Goal: Task Accomplishment & Management: Complete application form

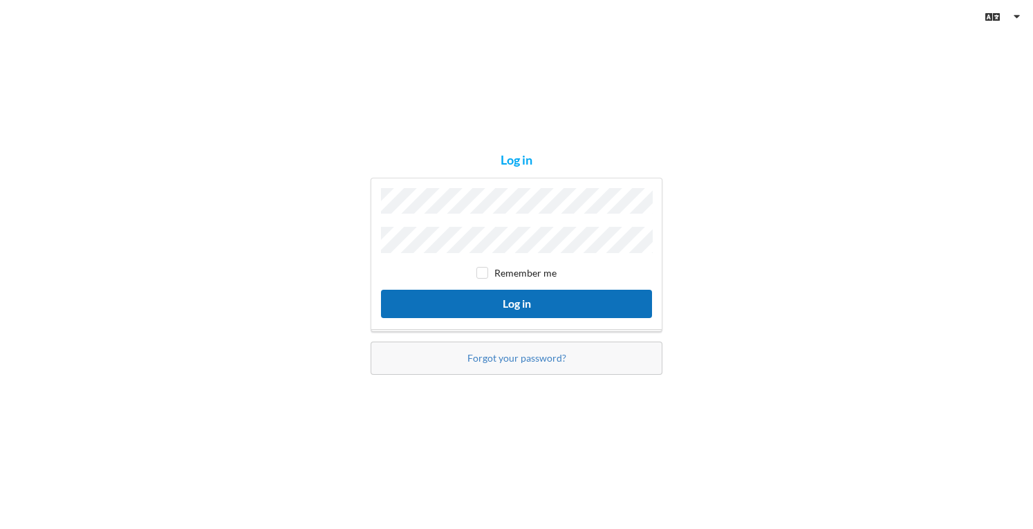
click at [535, 302] on button "Log in" at bounding box center [516, 304] width 271 height 28
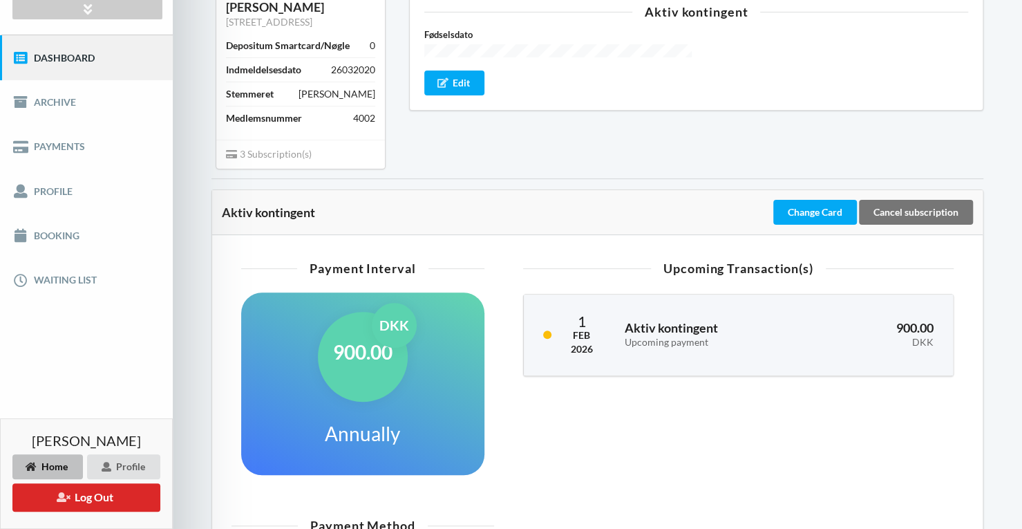
scroll to position [69, 0]
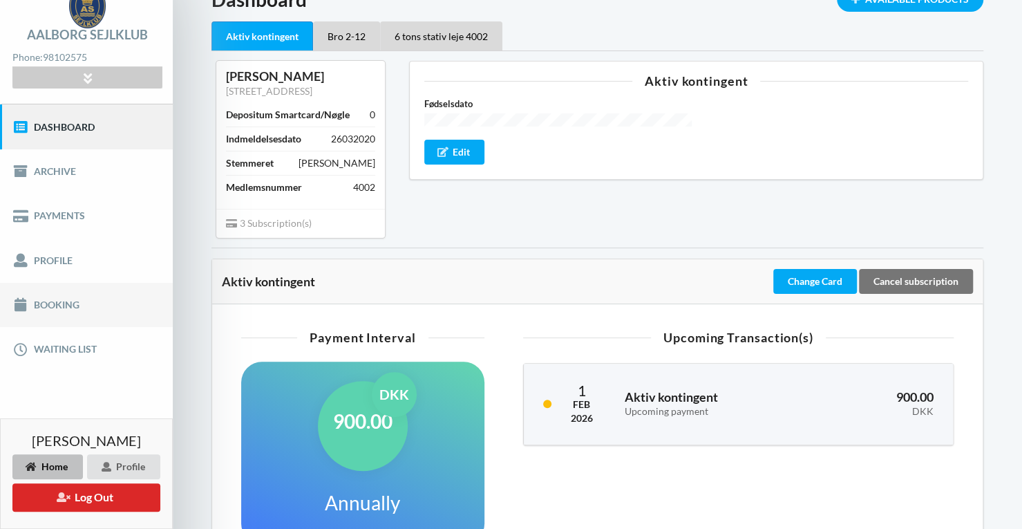
click at [77, 303] on link "Booking" at bounding box center [86, 305] width 173 height 44
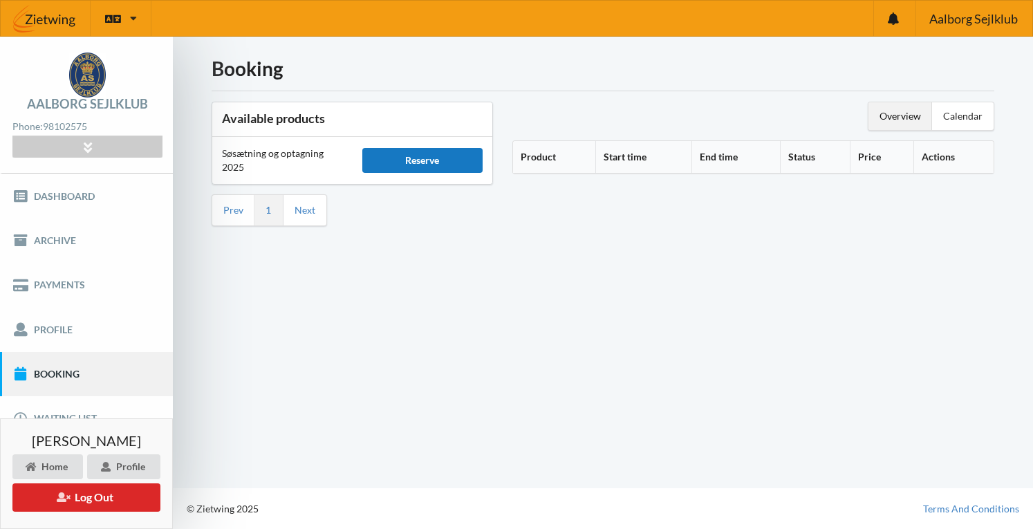
click at [416, 164] on div "Reserve" at bounding box center [422, 160] width 121 height 25
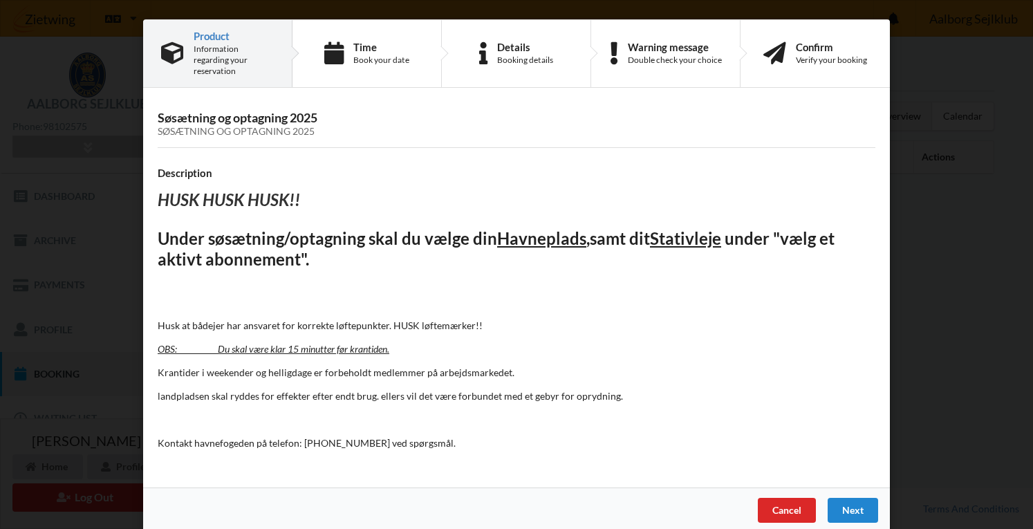
scroll to position [1, 0]
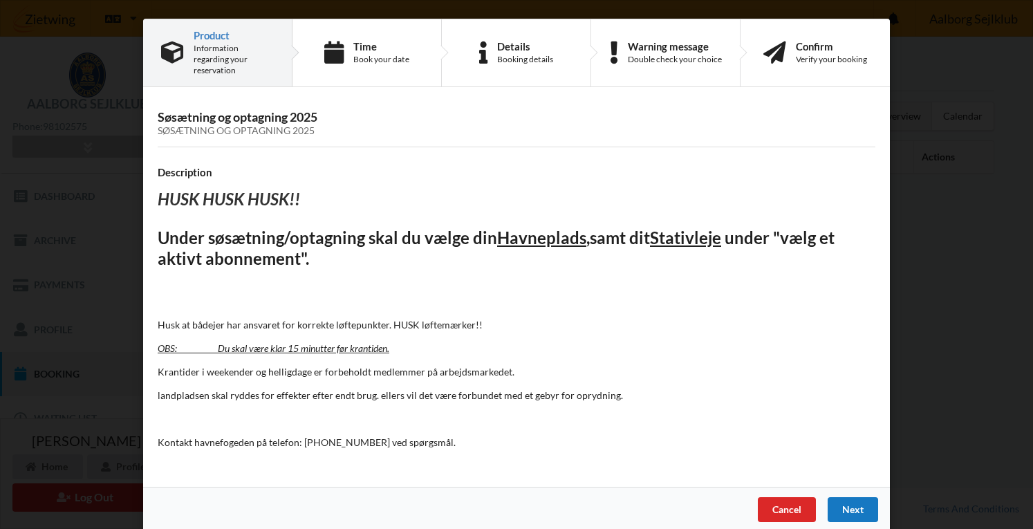
click at [855, 503] on div "Next" at bounding box center [853, 509] width 50 height 25
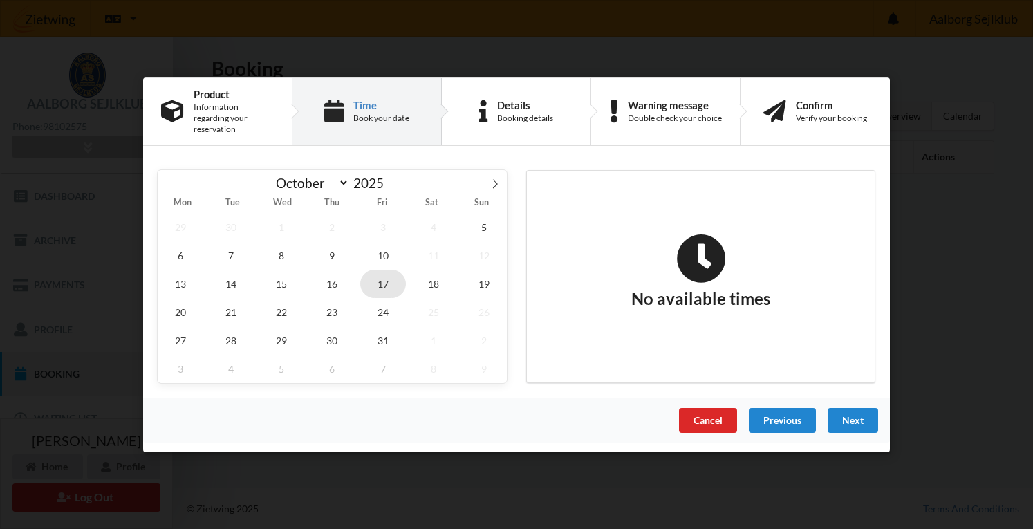
click at [386, 277] on span "17" at bounding box center [383, 283] width 46 height 28
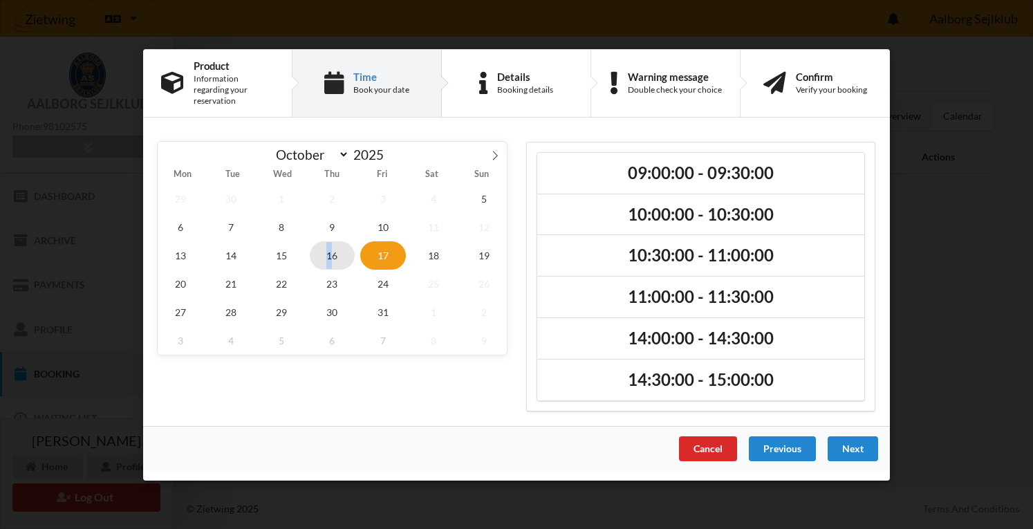
drag, startPoint x: 655, startPoint y: 290, endPoint x: 330, endPoint y: 249, distance: 328.2
click at [330, 249] on span "16" at bounding box center [333, 255] width 46 height 28
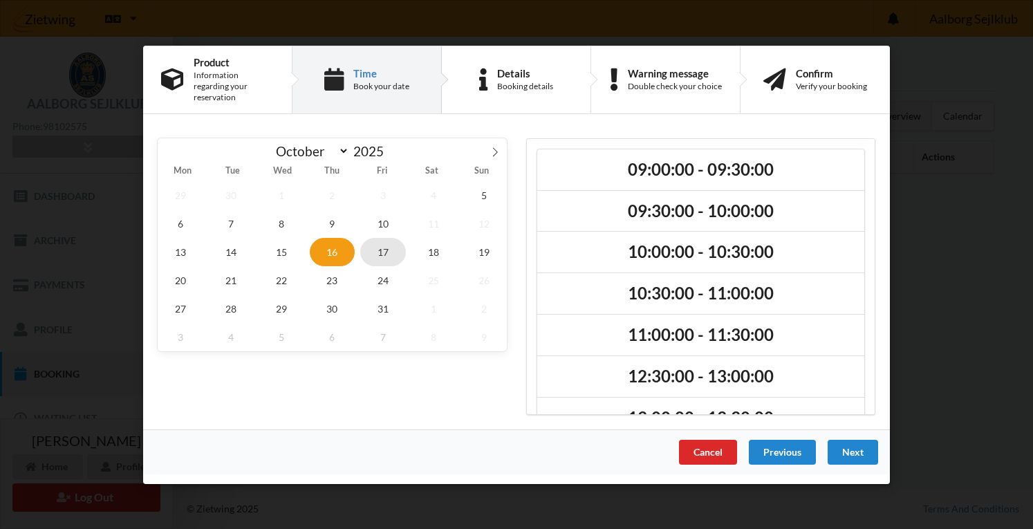
click at [383, 245] on span "17" at bounding box center [383, 251] width 46 height 28
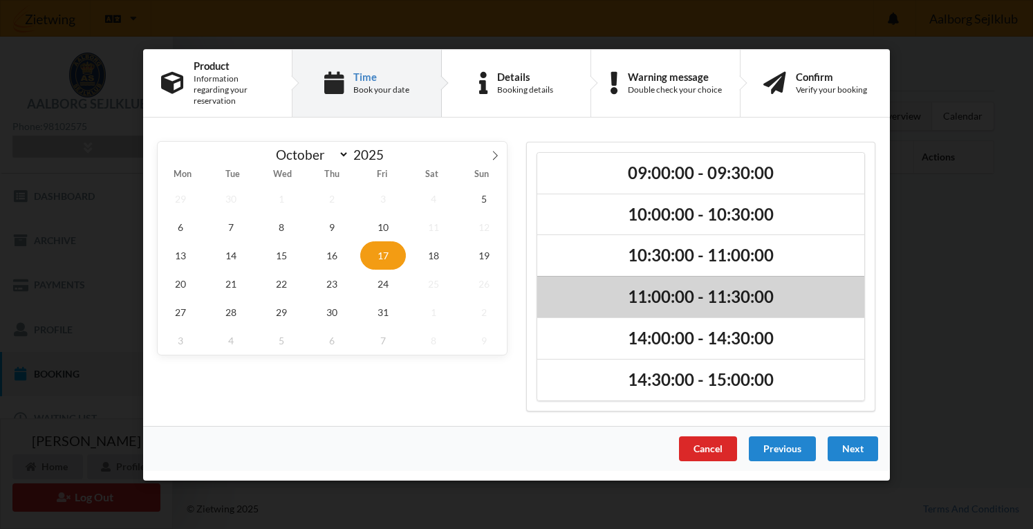
click at [680, 295] on h2 "11:00:00 - 11:30:00" at bounding box center [701, 296] width 308 height 21
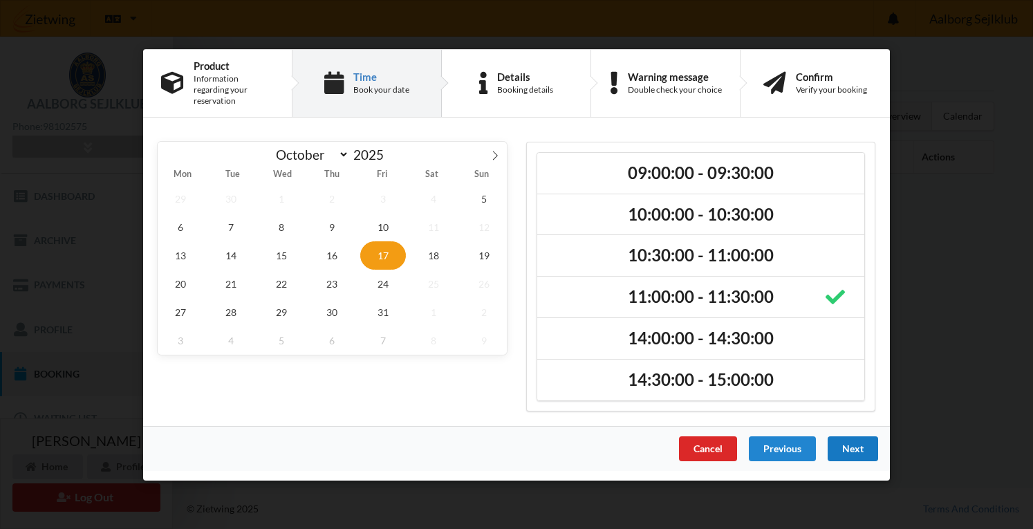
click at [859, 442] on div "Next" at bounding box center [853, 448] width 50 height 25
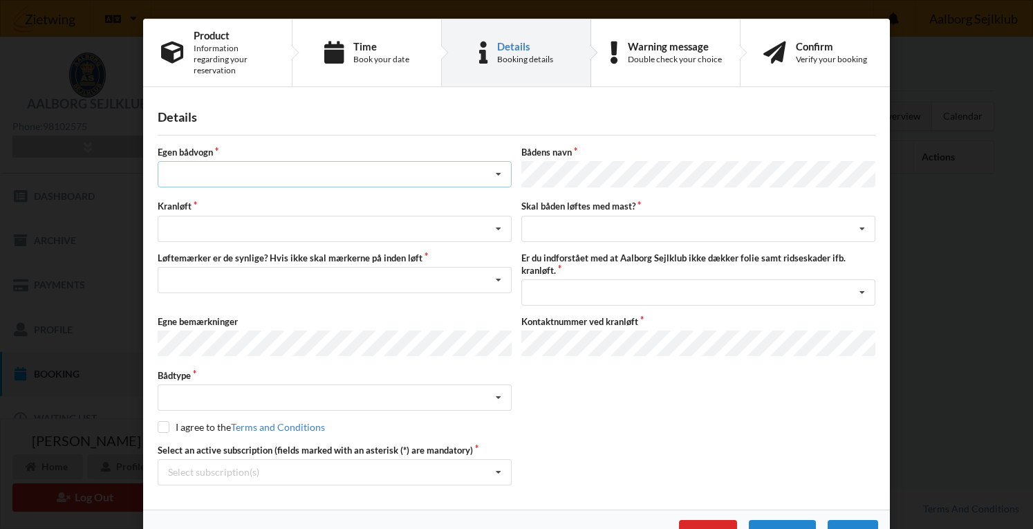
click at [306, 169] on div "Intet valg ja nej" at bounding box center [335, 174] width 354 height 26
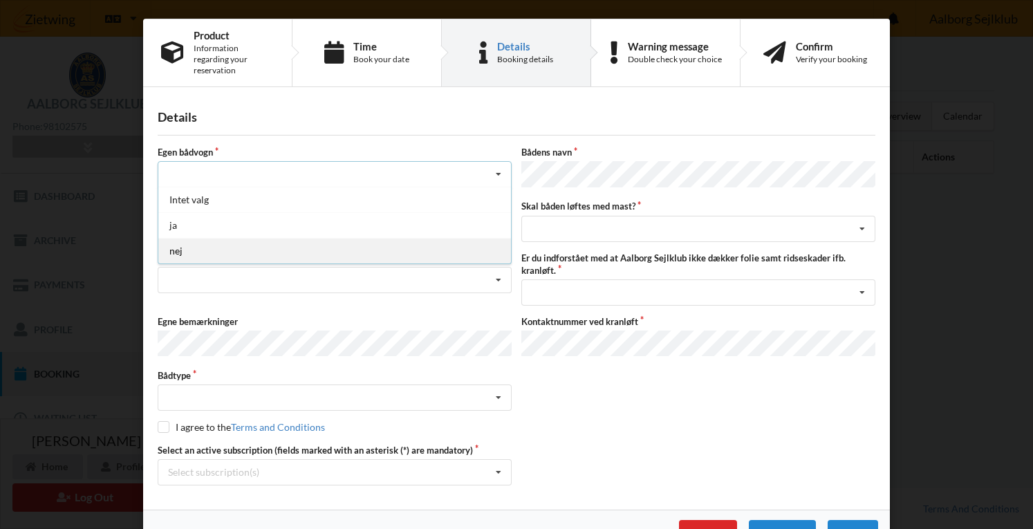
click at [178, 238] on div "nej" at bounding box center [334, 251] width 353 height 26
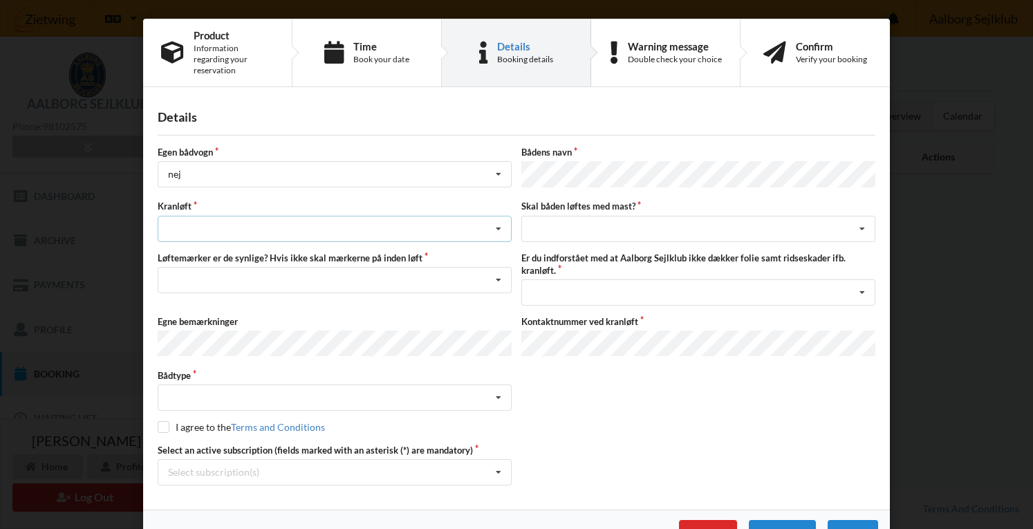
click at [245, 216] on div "Søsætning Optagning" at bounding box center [335, 229] width 354 height 26
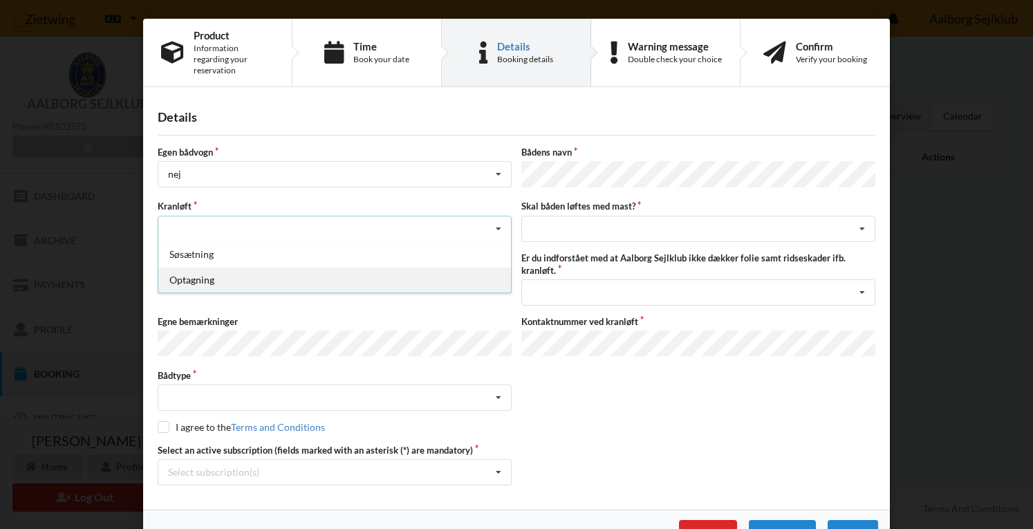
click at [205, 268] on div "Optagning" at bounding box center [334, 280] width 353 height 26
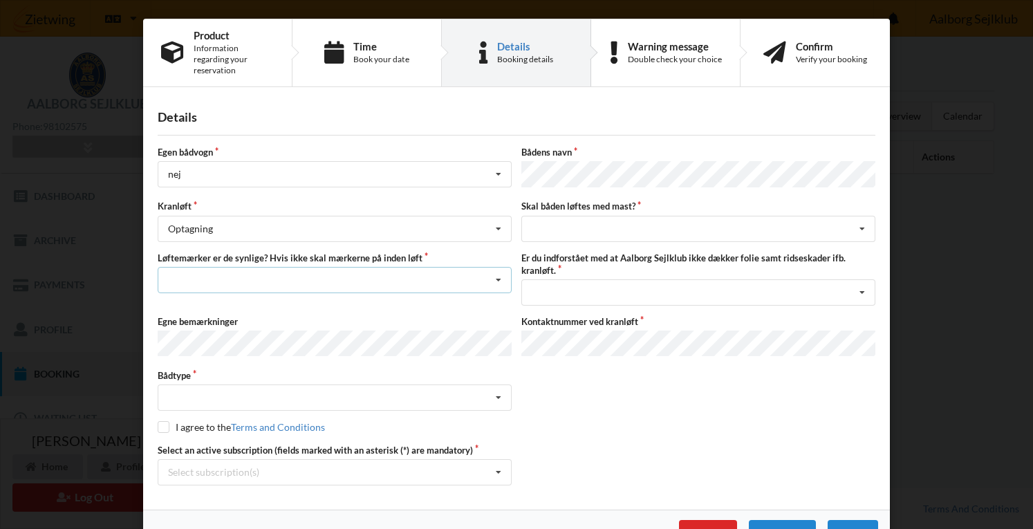
click at [244, 267] on div "Nej, jeg kontakter havnekontoret inden løft og får dem sat på Ja, mine mærker e…" at bounding box center [335, 280] width 354 height 26
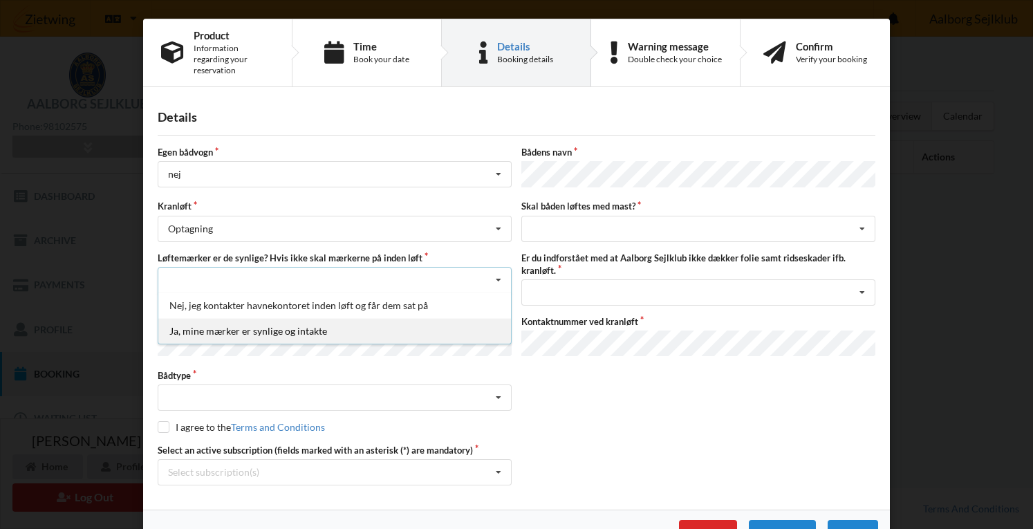
click at [256, 318] on div "Ja, mine mærker er synlige og intakte" at bounding box center [334, 331] width 353 height 26
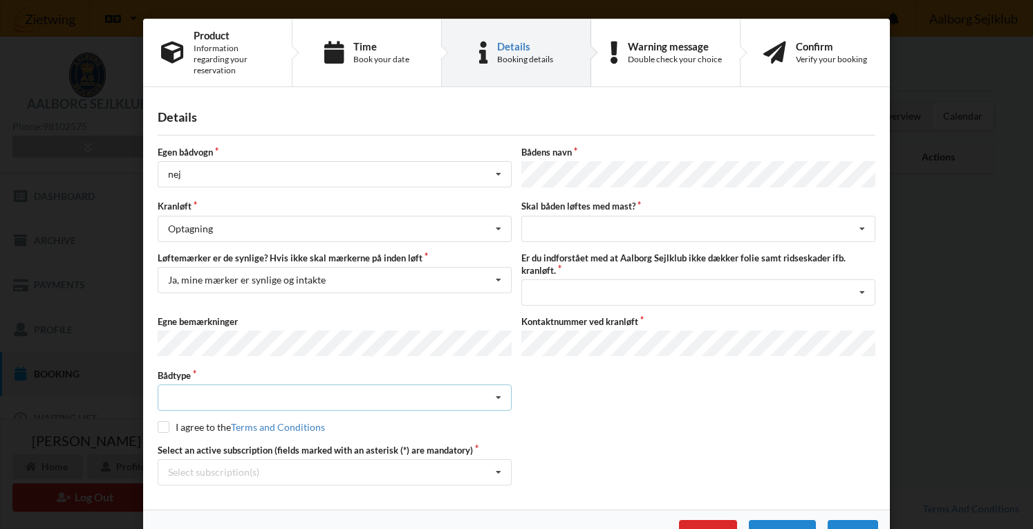
click at [262, 384] on div "Intet valgt Sejlbåd Motorbåd Motorsejler [PERSON_NAME]" at bounding box center [335, 397] width 354 height 26
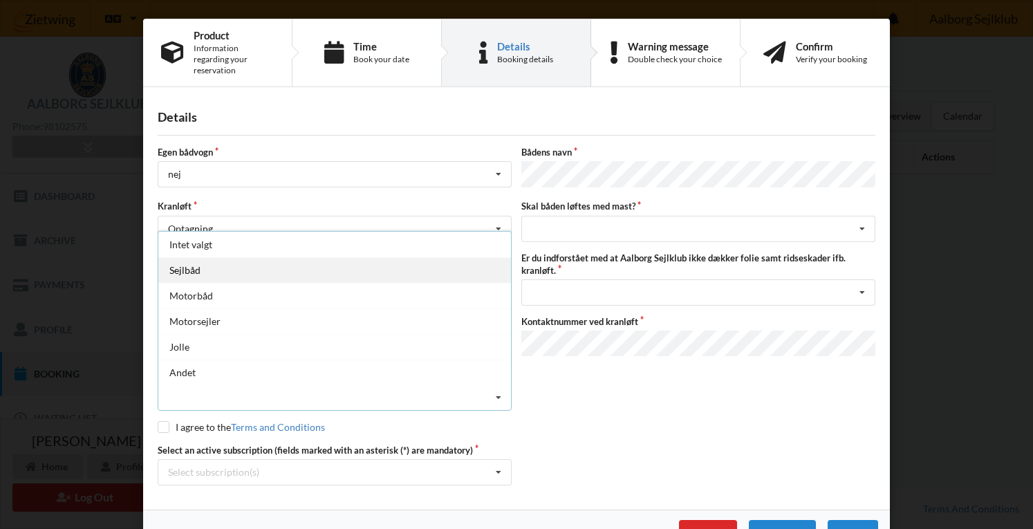
click at [198, 257] on div "Sejlbåd" at bounding box center [334, 270] width 353 height 26
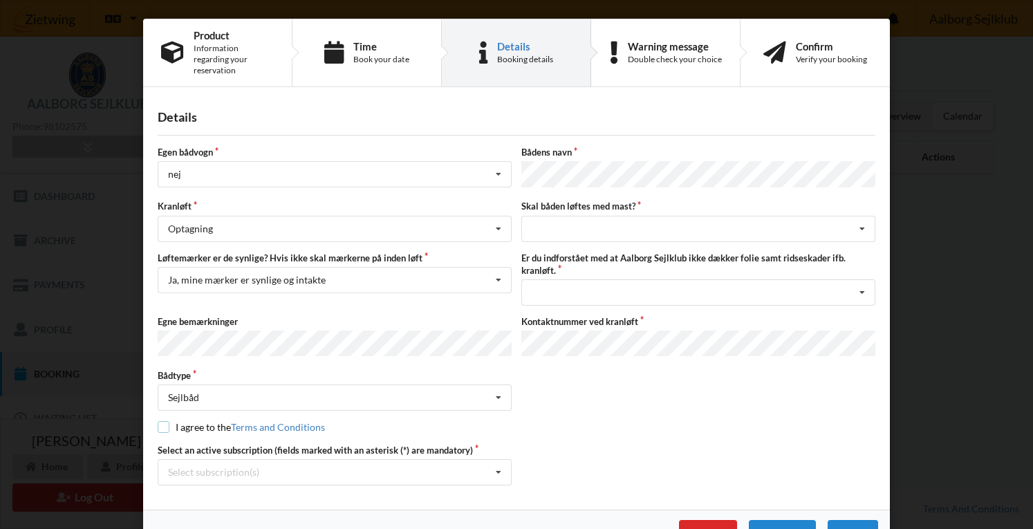
click at [158, 421] on input "checkbox" at bounding box center [164, 427] width 12 height 12
checkbox input "true"
click at [326, 459] on div "Select subscription(s) Aktiv kontingent * Bro 2-12 * 6 tons stativ leje 4002" at bounding box center [335, 472] width 354 height 26
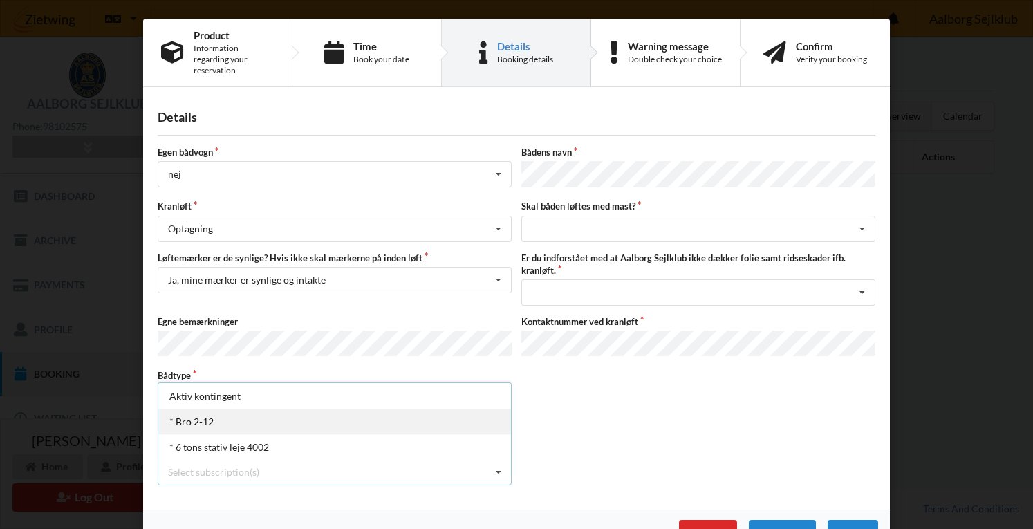
click at [213, 409] on div "* Bro 2-12" at bounding box center [334, 422] width 353 height 26
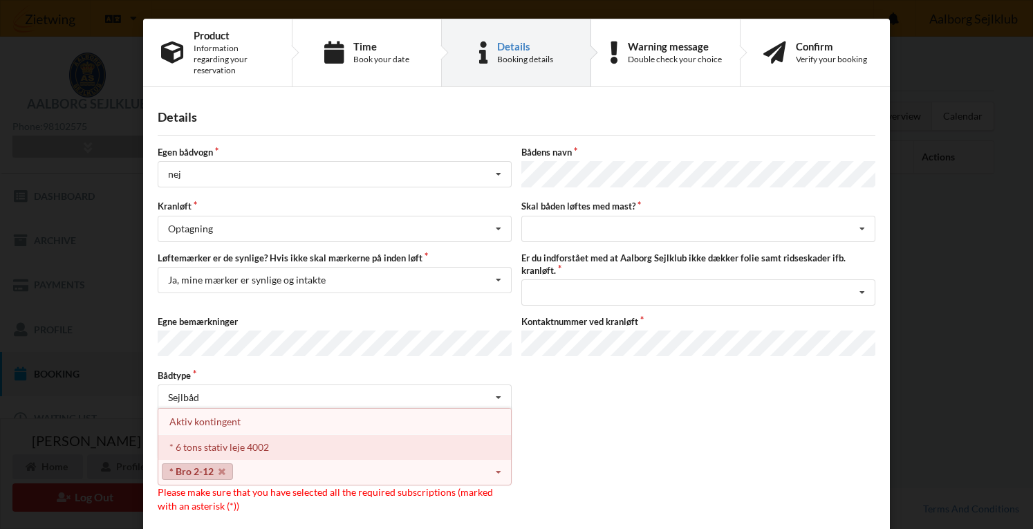
click at [230, 434] on div "* 6 tons stativ leje 4002" at bounding box center [334, 447] width 353 height 26
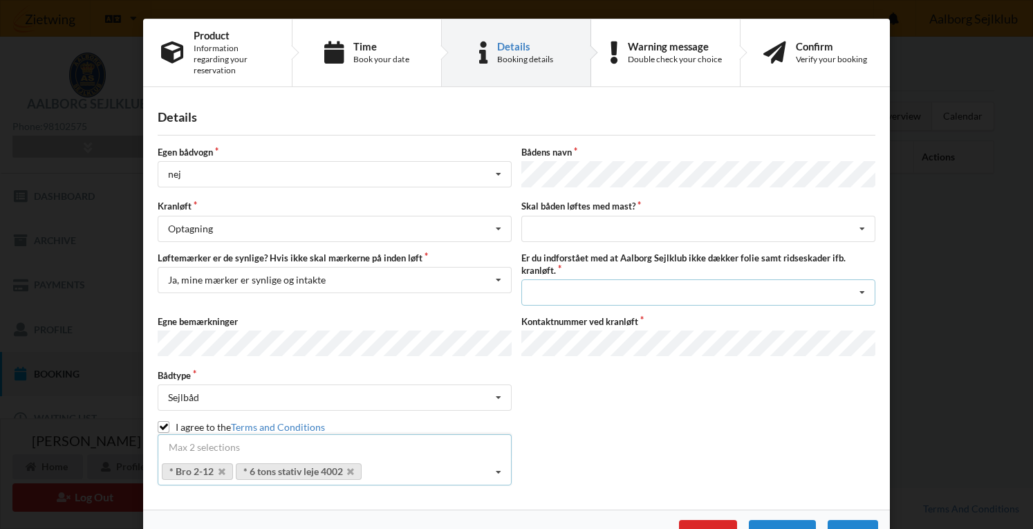
click at [629, 279] on div "Jeg har tæpper med og tager selv ansvaret for eventuelle folie samt ridseskader…" at bounding box center [698, 292] width 354 height 26
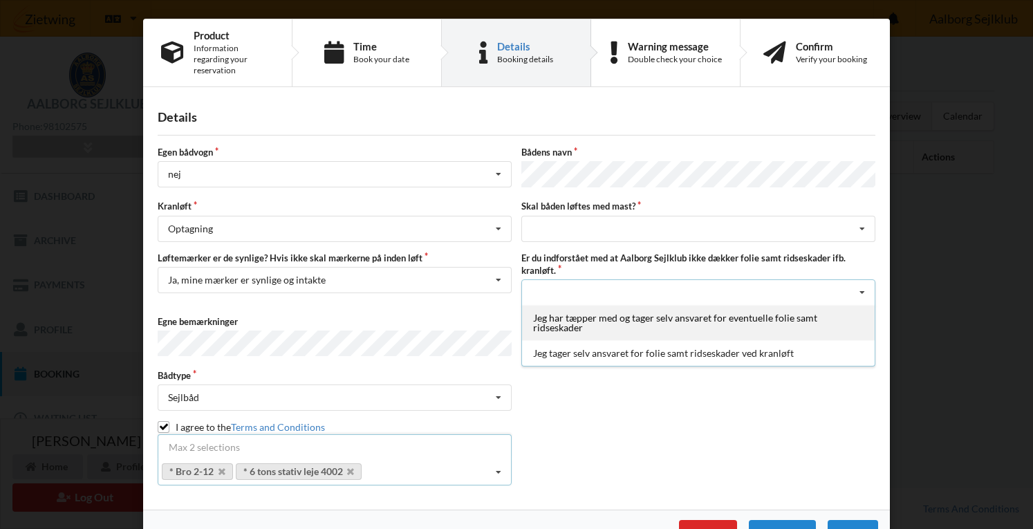
click at [599, 305] on div "Jeg har tæpper med og tager selv ansvaret for eventuelle folie samt ridseskader" at bounding box center [698, 322] width 353 height 35
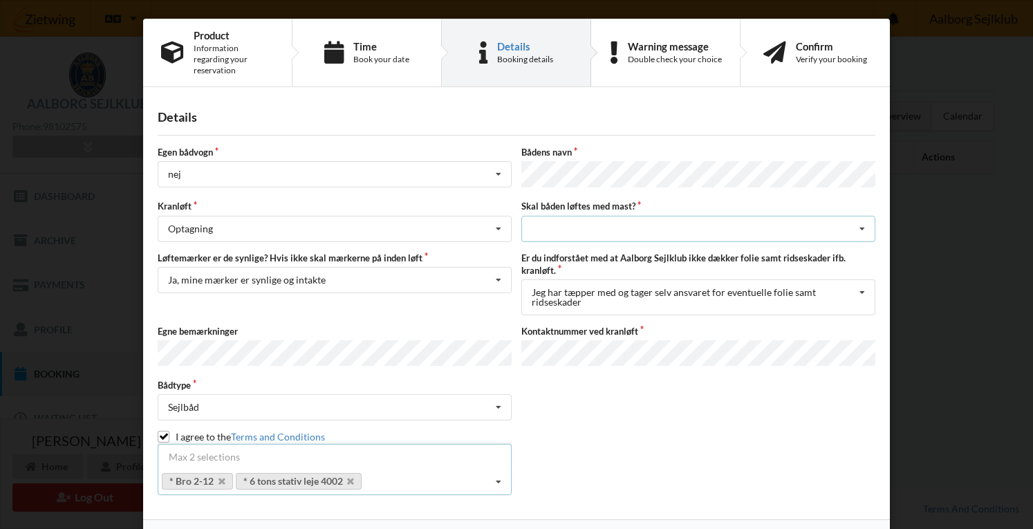
click at [637, 216] on div "intet valg ja nej" at bounding box center [698, 229] width 354 height 26
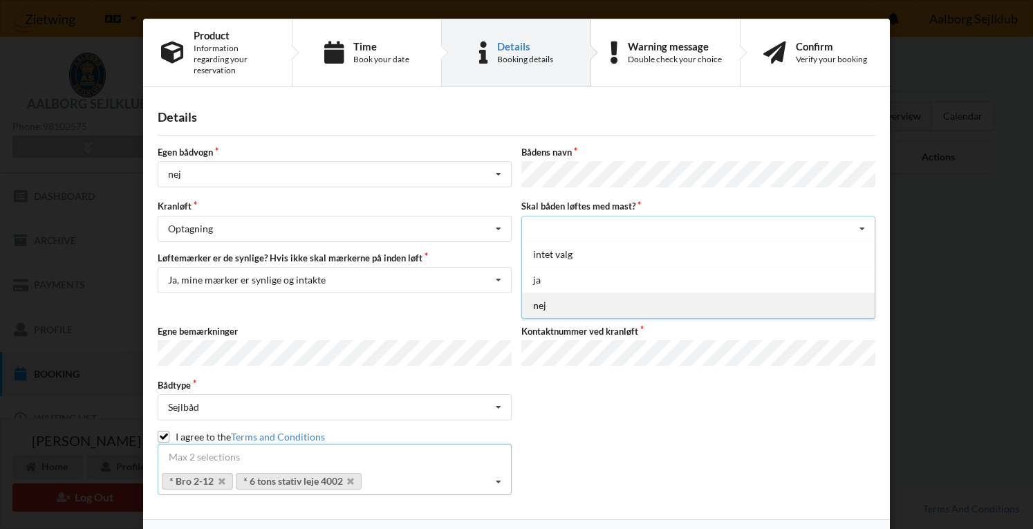
click at [563, 292] on div "nej" at bounding box center [698, 305] width 353 height 26
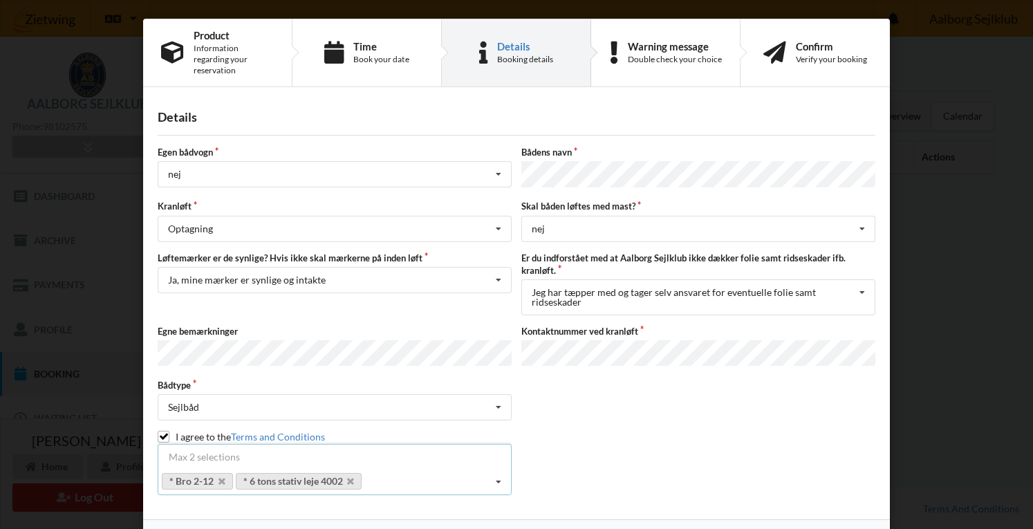
scroll to position [26, 0]
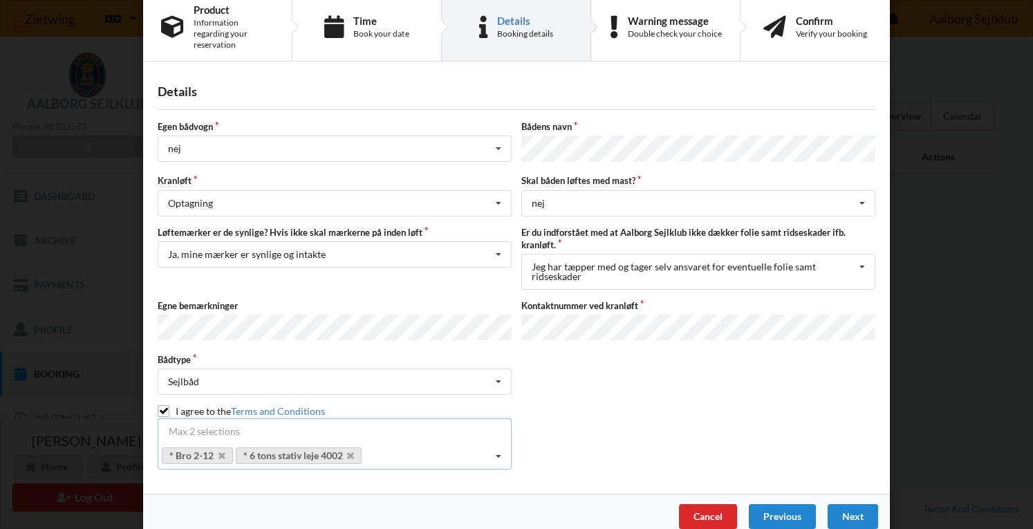
click at [850, 504] on div "Next" at bounding box center [853, 516] width 50 height 25
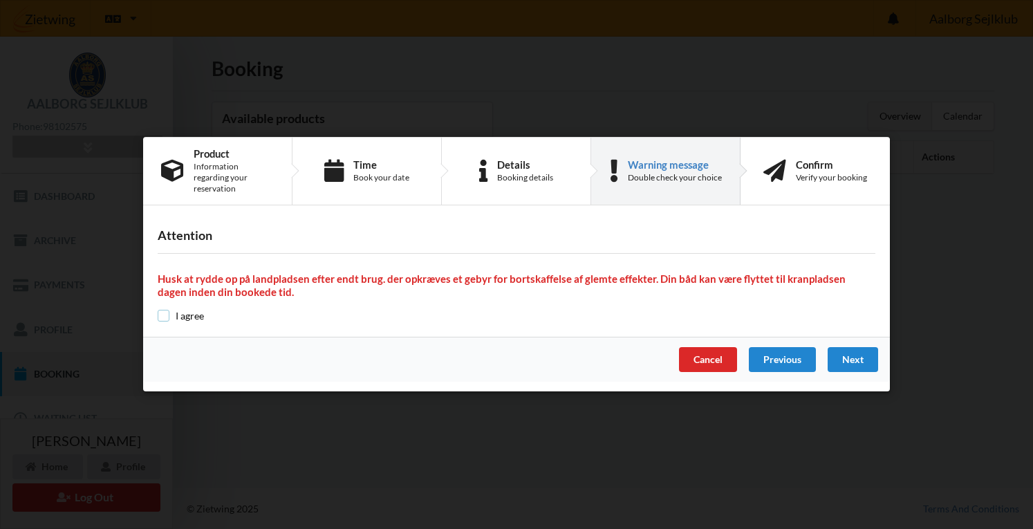
click at [163, 312] on input "checkbox" at bounding box center [164, 316] width 12 height 12
checkbox input "true"
click at [864, 359] on div "Next" at bounding box center [853, 360] width 50 height 25
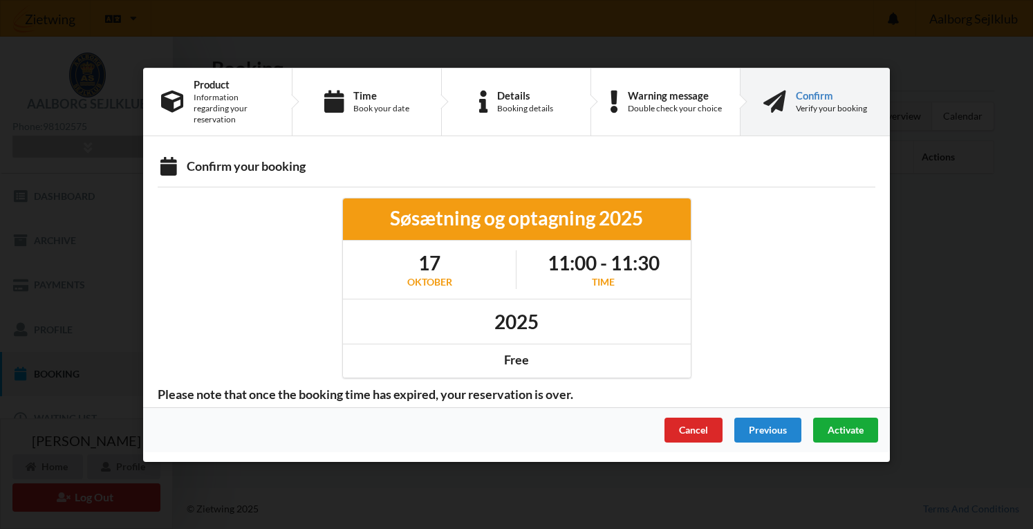
click at [852, 425] on span "Activate" at bounding box center [846, 429] width 36 height 12
